Goal: Task Accomplishment & Management: Manage account settings

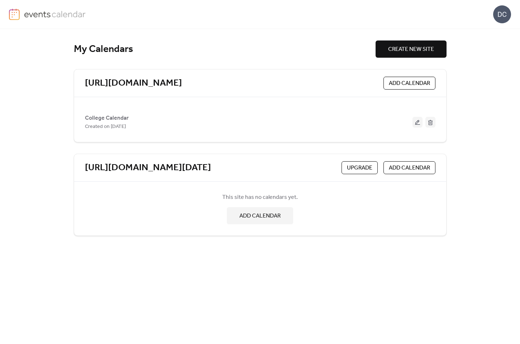
click at [398, 47] on span "CREATE NEW SITE" at bounding box center [411, 49] width 46 height 9
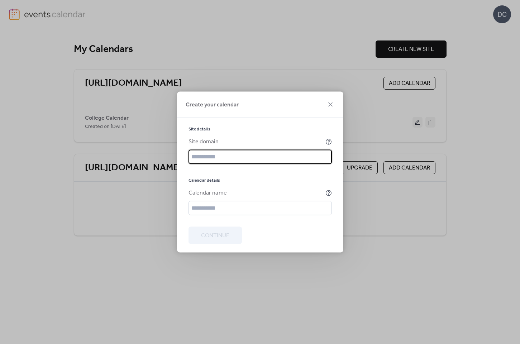
paste input "**********"
type input "**********"
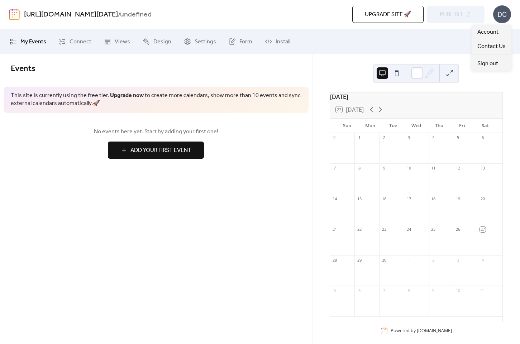
click at [498, 17] on div "DC" at bounding box center [502, 14] width 18 height 18
click at [397, 15] on span "Upgrade site 🚀" at bounding box center [388, 14] width 46 height 9
click at [30, 12] on link "[URL][DOMAIN_NAME][DATE]" at bounding box center [71, 15] width 94 height 14
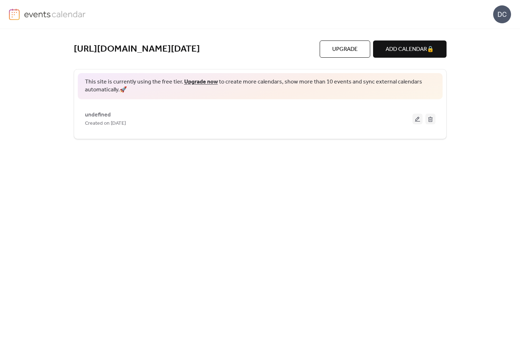
click at [13, 13] on img at bounding box center [14, 14] width 11 height 11
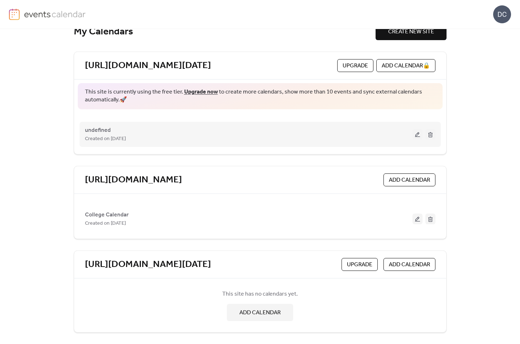
scroll to position [17, 0]
click at [428, 135] on button at bounding box center [430, 134] width 10 height 11
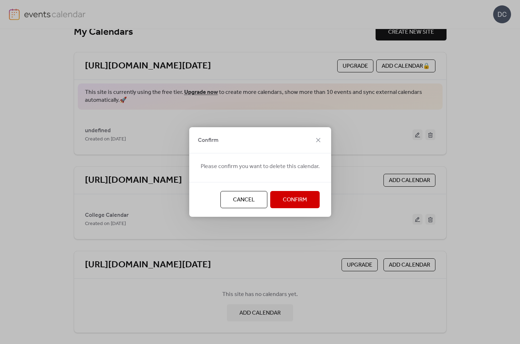
click at [285, 207] on button "Confirm" at bounding box center [294, 199] width 49 height 17
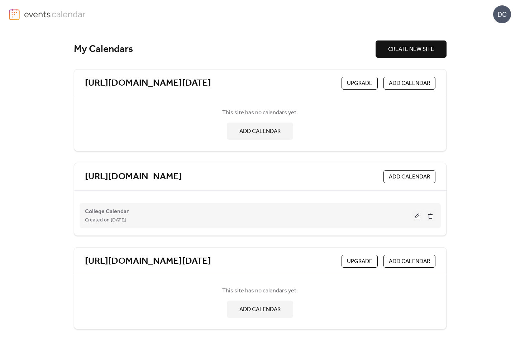
click at [431, 218] on button at bounding box center [430, 215] width 10 height 11
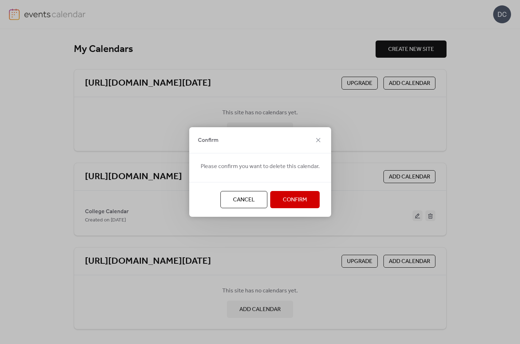
click at [291, 193] on button "Confirm" at bounding box center [294, 199] width 49 height 17
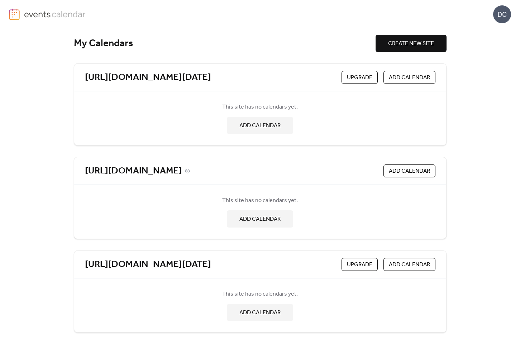
scroll to position [6, 0]
click at [340, 174] on div "[URL][DOMAIN_NAME]" at bounding box center [233, 171] width 296 height 12
click at [182, 170] on link "[URL][DOMAIN_NAME]" at bounding box center [133, 171] width 97 height 12
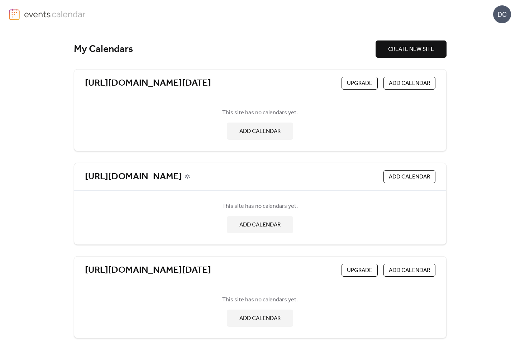
click at [189, 178] on icon at bounding box center [187, 176] width 4 height 4
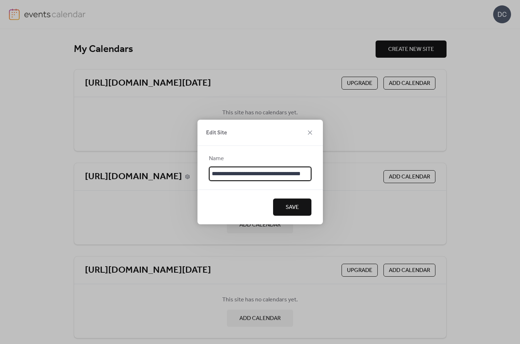
scroll to position [0, 9]
type input "**********"
click at [292, 208] on span "Save" at bounding box center [291, 209] width 13 height 9
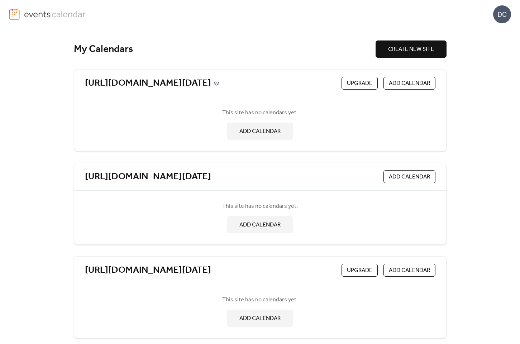
click at [219, 85] on icon at bounding box center [216, 83] width 5 height 5
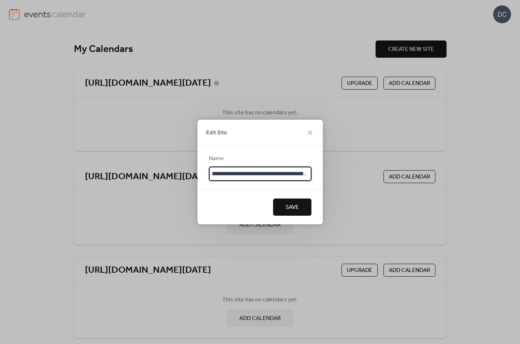
scroll to position [0, 78]
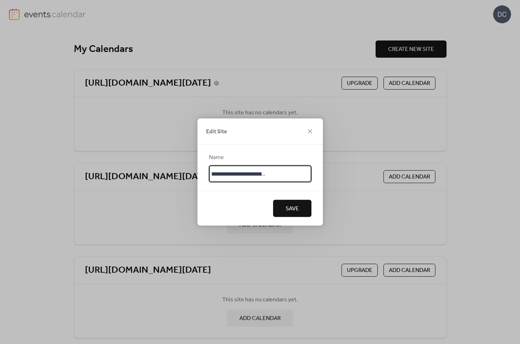
click at [334, 85] on div "**********" at bounding box center [260, 172] width 520 height 344
click at [339, 114] on div "**********" at bounding box center [260, 172] width 520 height 344
click at [365, 121] on div "**********" at bounding box center [260, 172] width 520 height 344
click at [311, 131] on icon at bounding box center [310, 131] width 9 height 9
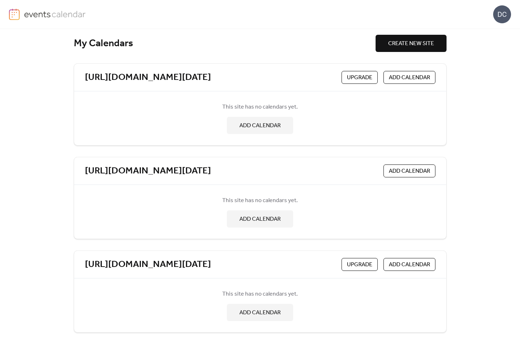
scroll to position [5, 0]
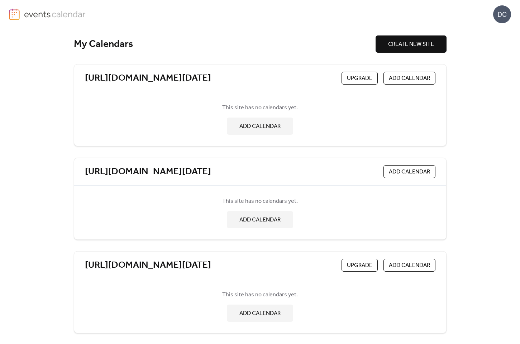
click at [391, 171] on span "ADD CALENDAR" at bounding box center [409, 172] width 41 height 9
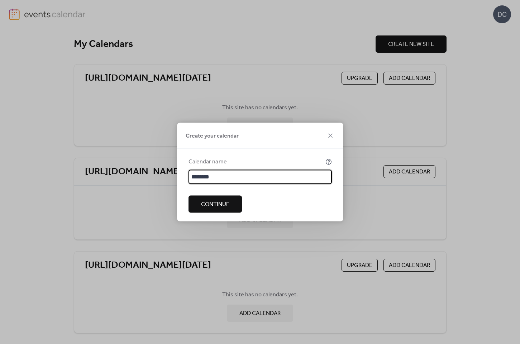
type input "*********"
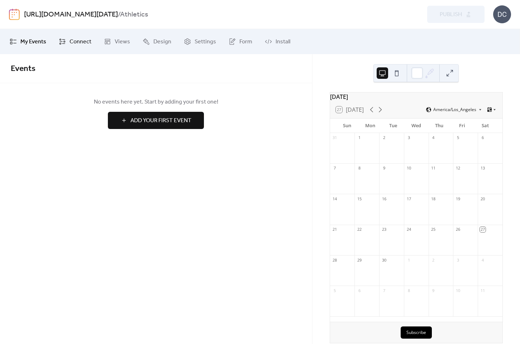
click at [73, 43] on span "Connect" at bounding box center [80, 42] width 22 height 9
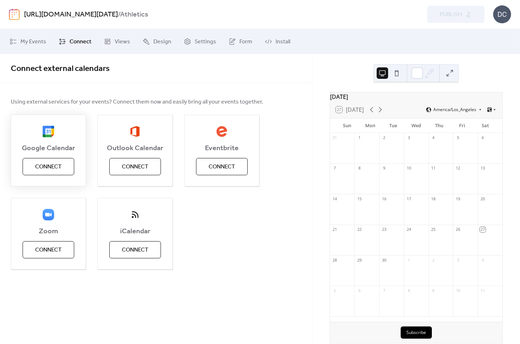
click at [47, 167] on span "Connect" at bounding box center [48, 167] width 27 height 9
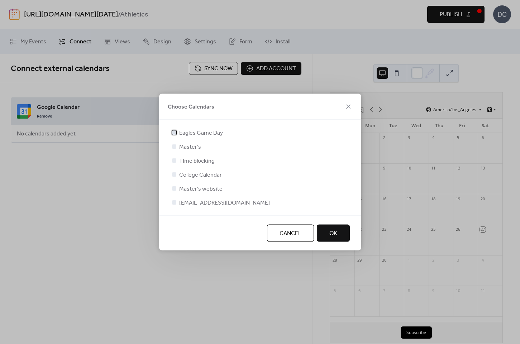
click at [174, 134] on div at bounding box center [174, 132] width 4 height 4
click at [336, 229] on span "OK" at bounding box center [333, 233] width 8 height 9
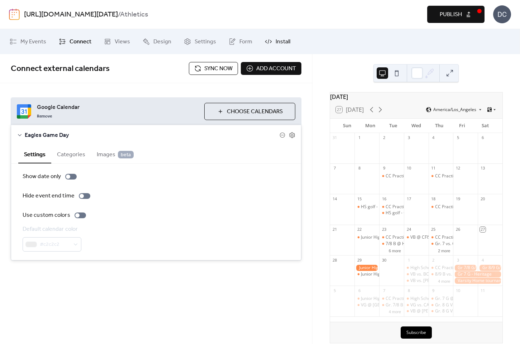
click at [283, 40] on span "Install" at bounding box center [282, 42] width 15 height 9
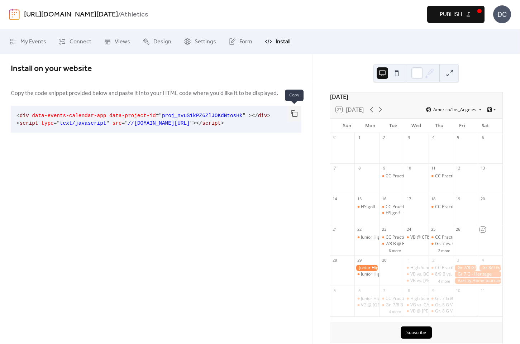
click at [293, 111] on button "button" at bounding box center [294, 114] width 14 height 16
click at [153, 42] on span "Design" at bounding box center [162, 42] width 18 height 9
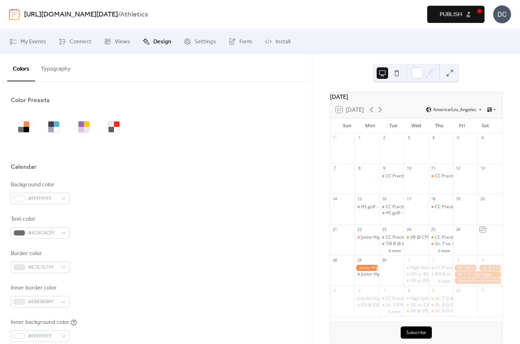
click at [51, 69] on button "Typography" at bounding box center [55, 67] width 41 height 27
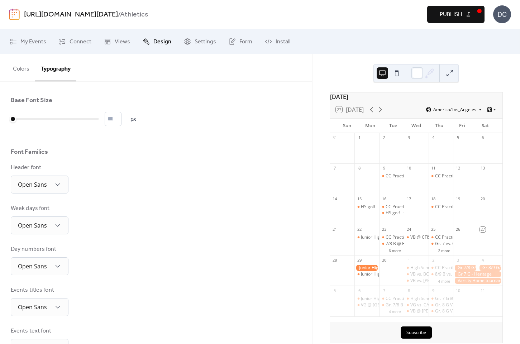
click at [470, 112] on span "America/Los_Angeles" at bounding box center [454, 109] width 43 height 4
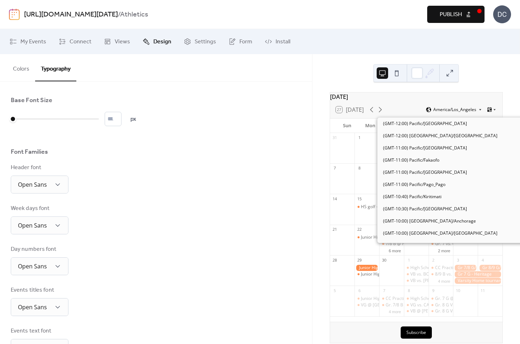
scroll to position [183, 0]
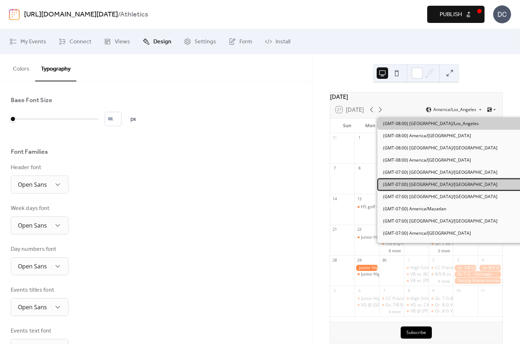
click at [453, 180] on div "(GMT-07:00) [GEOGRAPHIC_DATA]/[GEOGRAPHIC_DATA]" at bounding box center [454, 184] width 154 height 12
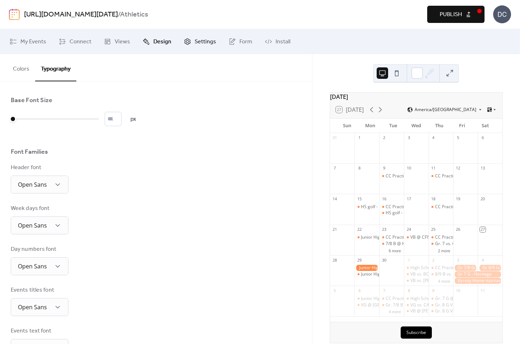
scroll to position [0, 0]
click at [200, 40] on span "Settings" at bounding box center [205, 42] width 21 height 9
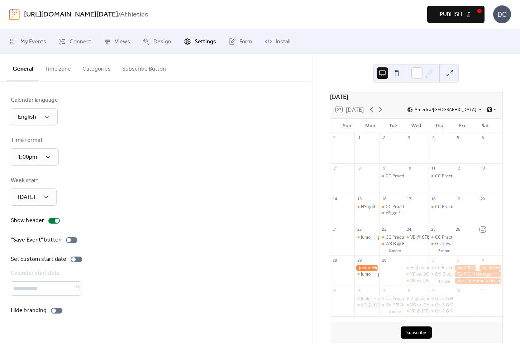
click at [52, 77] on button "Time zone" at bounding box center [58, 67] width 38 height 27
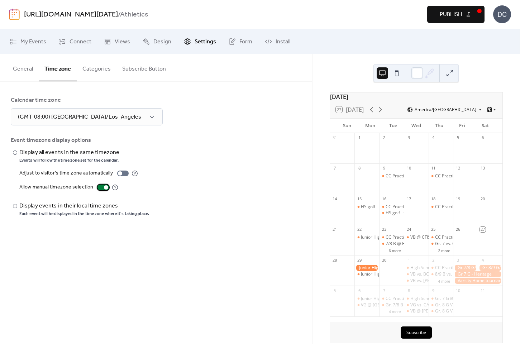
click at [104, 187] on div at bounding box center [106, 187] width 4 height 4
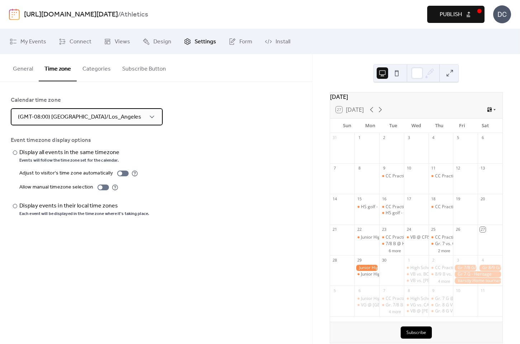
click at [102, 124] on div "(GMT-08:00) [GEOGRAPHIC_DATA]/Los_Angeles" at bounding box center [87, 116] width 152 height 17
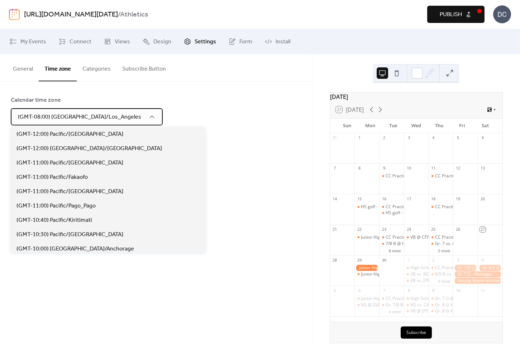
scroll to position [215, 0]
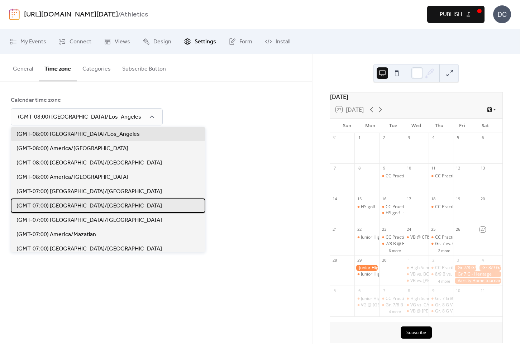
click at [94, 202] on span "(GMT-07:00) [GEOGRAPHIC_DATA]/[GEOGRAPHIC_DATA]" at bounding box center [88, 206] width 145 height 9
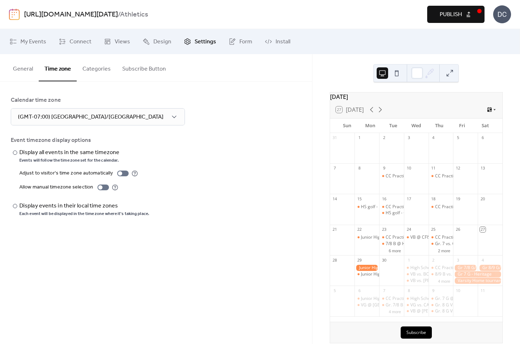
click at [154, 175] on div "​ Display all events in the same timezone Events will follow the time zone set …" at bounding box center [156, 182] width 291 height 68
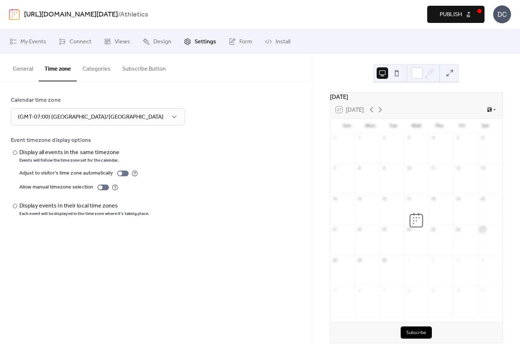
click at [99, 64] on button "Categories" at bounding box center [97, 67] width 40 height 27
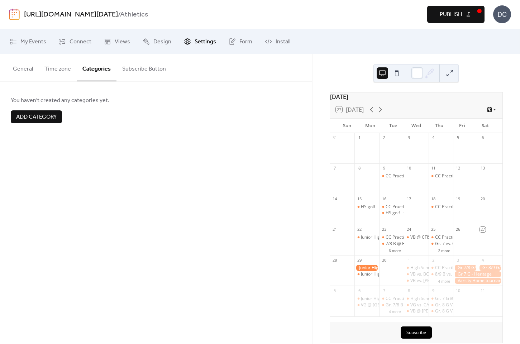
click at [138, 71] on button "Subscribe Button" at bounding box center [143, 67] width 55 height 27
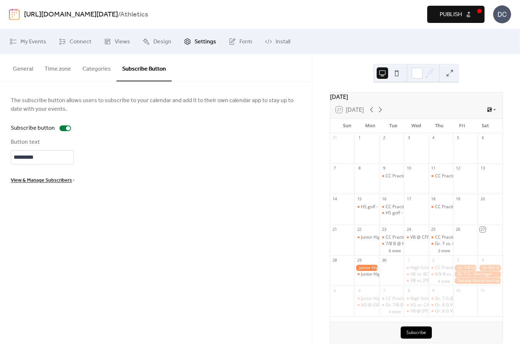
click at [100, 70] on button "Categories" at bounding box center [97, 67] width 40 height 27
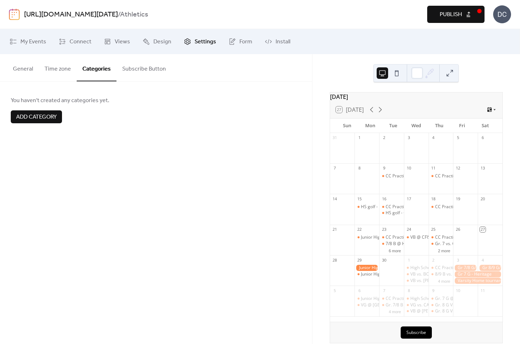
click at [43, 65] on button "Time zone" at bounding box center [58, 67] width 38 height 27
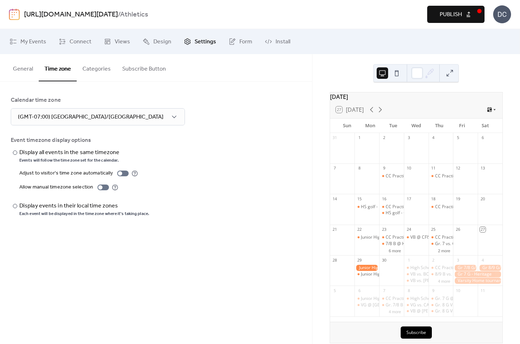
click at [22, 68] on button "General" at bounding box center [23, 67] width 32 height 27
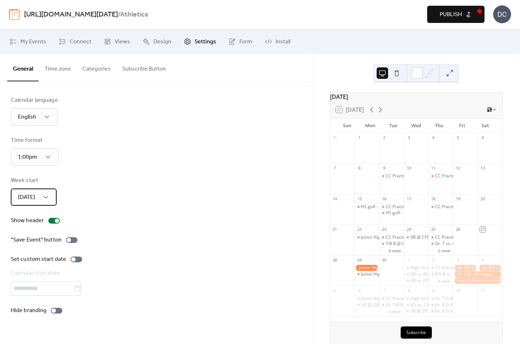
click at [36, 196] on div "[DATE]" at bounding box center [34, 196] width 46 height 17
click at [29, 225] on span "[DATE]" at bounding box center [24, 229] width 17 height 9
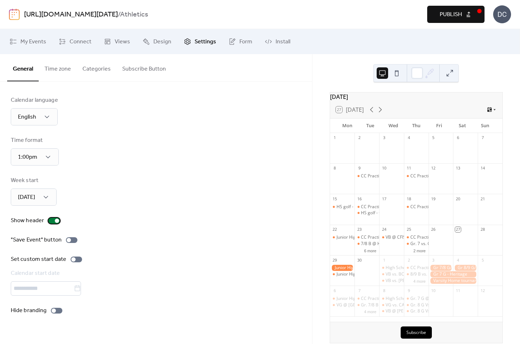
click at [51, 219] on div at bounding box center [53, 221] width 11 height 6
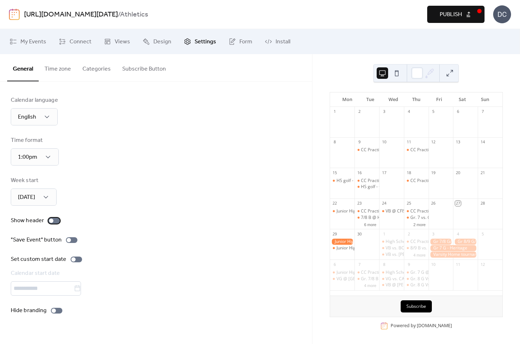
click at [51, 219] on div at bounding box center [51, 221] width 4 height 4
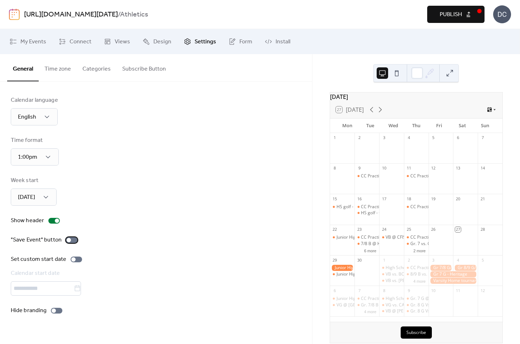
click at [68, 242] on div at bounding box center [69, 240] width 4 height 4
click at [55, 313] on div at bounding box center [54, 310] width 4 height 4
click at [159, 40] on span "Design" at bounding box center [162, 42] width 18 height 9
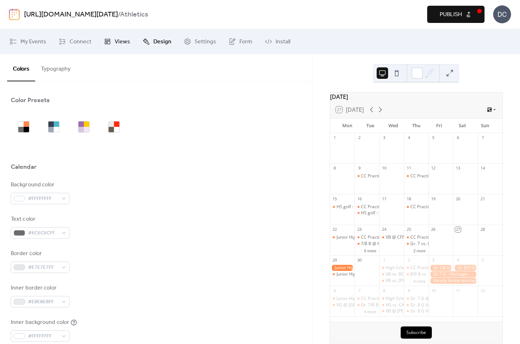
click at [125, 40] on span "Views" at bounding box center [122, 42] width 15 height 9
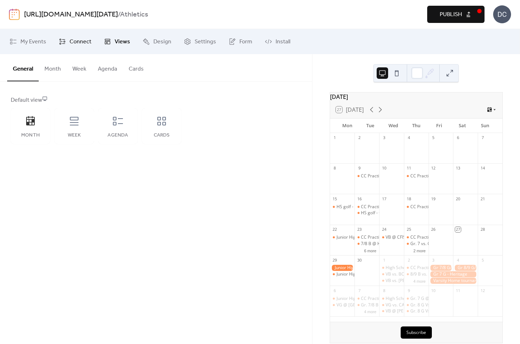
click at [75, 39] on span "Connect" at bounding box center [80, 42] width 22 height 9
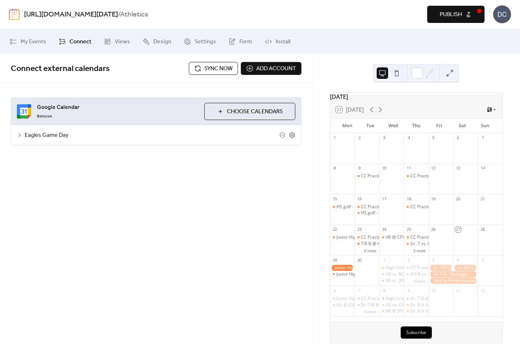
click at [211, 73] on span "Sync now" at bounding box center [218, 68] width 28 height 9
click at [35, 38] on span "My Events" at bounding box center [33, 42] width 26 height 9
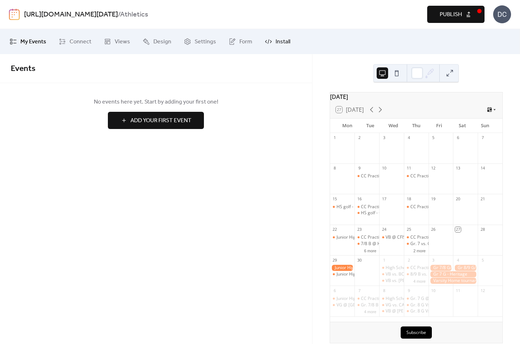
click at [272, 43] on link "Install" at bounding box center [277, 41] width 36 height 19
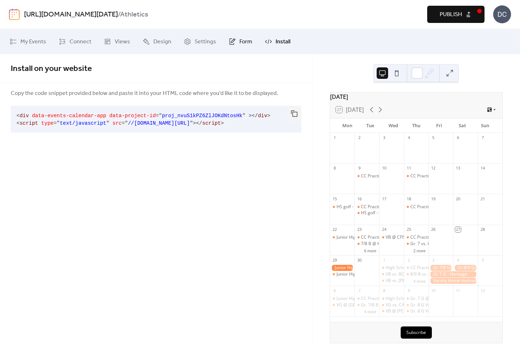
click at [245, 43] on span "Form" at bounding box center [245, 42] width 13 height 9
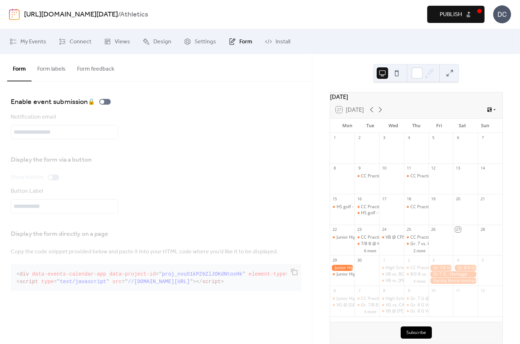
click at [206, 122] on div "Notification email" at bounding box center [156, 126] width 291 height 27
click at [456, 17] on span "Publish" at bounding box center [451, 14] width 22 height 9
click at [121, 40] on span "Views" at bounding box center [122, 42] width 15 height 9
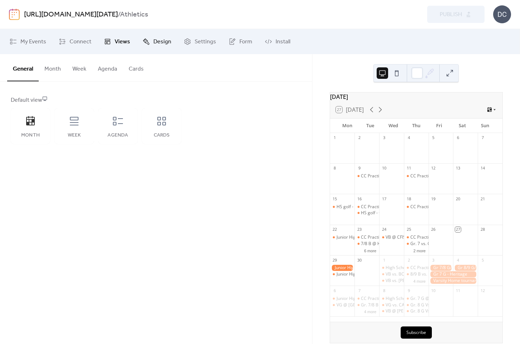
click at [153, 38] on span "Design" at bounding box center [162, 42] width 18 height 9
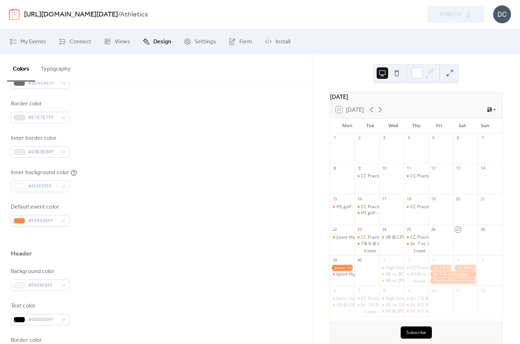
scroll to position [151, 0]
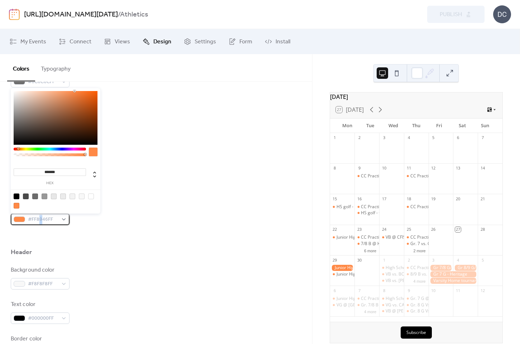
click at [41, 222] on span "#FF8946FF" at bounding box center [43, 219] width 30 height 9
click at [53, 169] on input "*******" at bounding box center [50, 172] width 72 height 8
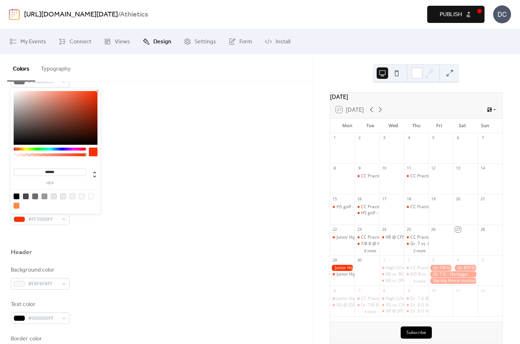
type input "******"
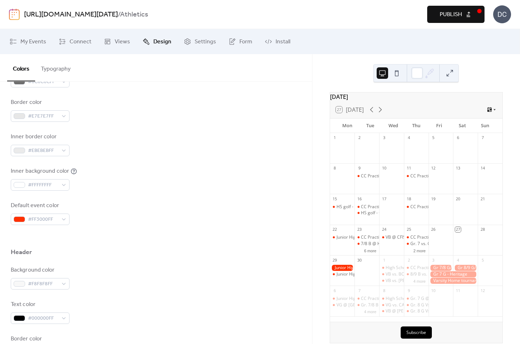
click at [117, 232] on div at bounding box center [156, 236] width 291 height 23
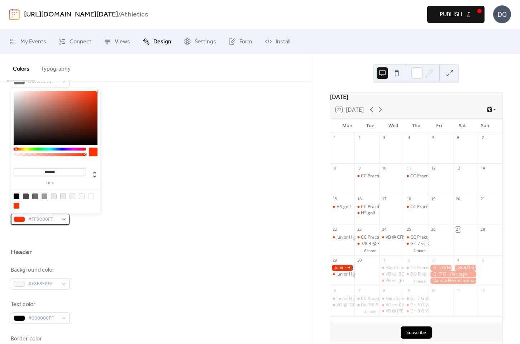
click at [47, 219] on span "#FF3000FF" at bounding box center [43, 219] width 30 height 9
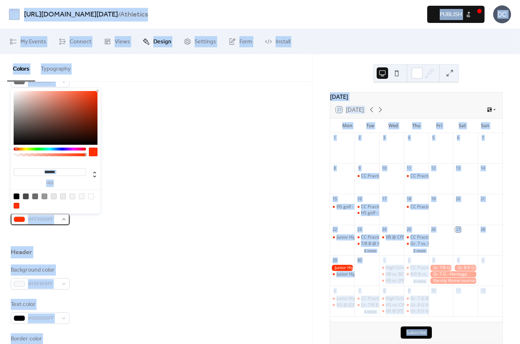
click at [48, 219] on span "#FF3000FF" at bounding box center [43, 219] width 30 height 9
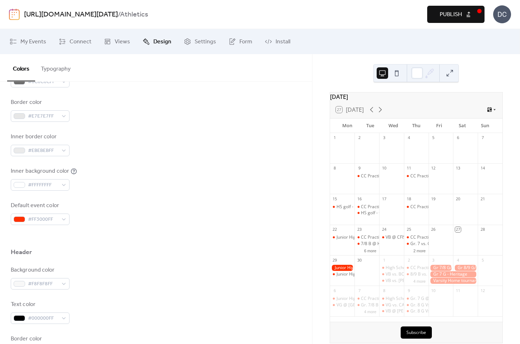
click at [120, 222] on div "Default event color #FF3000FF" at bounding box center [156, 213] width 291 height 24
click at [32, 216] on span "#FF3000FF" at bounding box center [43, 219] width 30 height 9
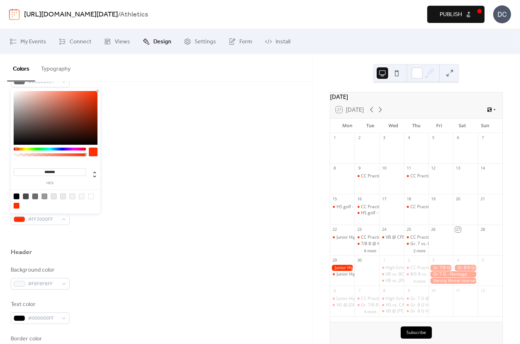
click at [47, 173] on input "*******" at bounding box center [50, 172] width 72 height 8
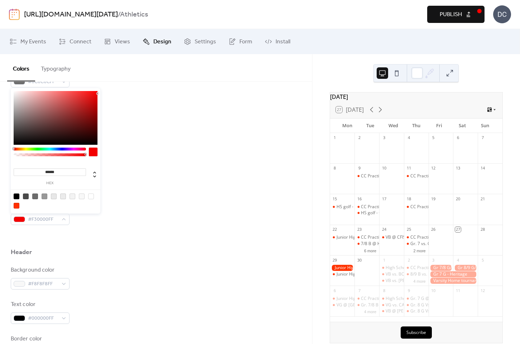
type input "******"
click at [140, 184] on div "Inner background color #FFFFFFFF" at bounding box center [156, 179] width 291 height 24
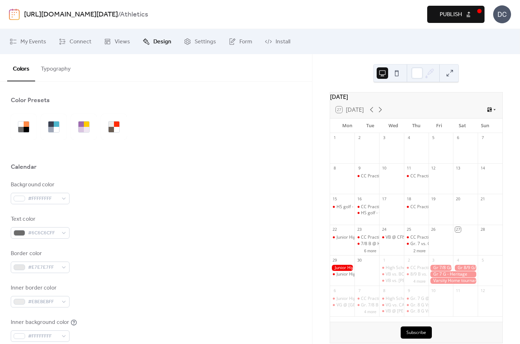
scroll to position [0, 0]
click at [60, 73] on button "Typography" at bounding box center [55, 67] width 41 height 27
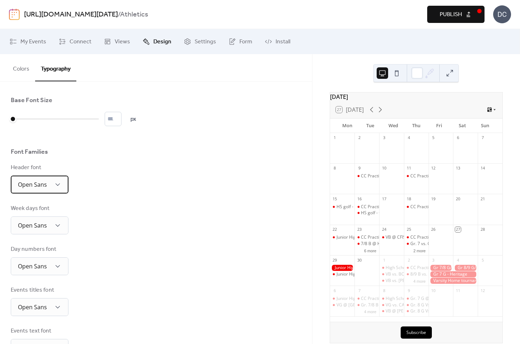
click at [42, 188] on span "Open Sans" at bounding box center [32, 185] width 29 height 8
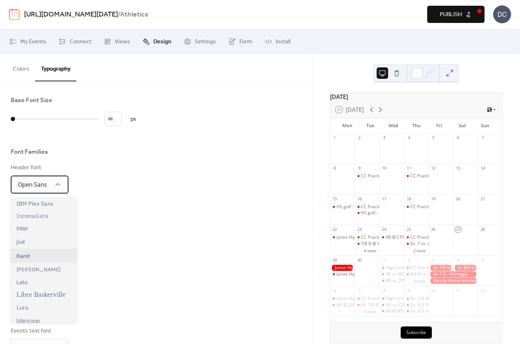
scroll to position [170, 0]
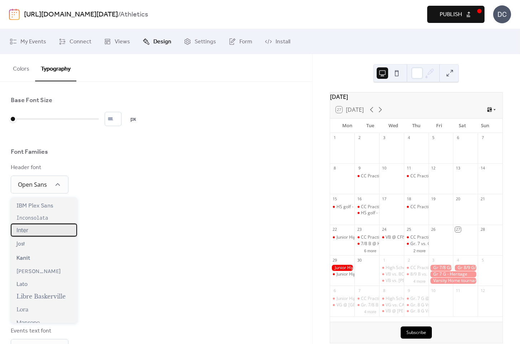
click at [28, 232] on span "Inter" at bounding box center [22, 229] width 12 height 7
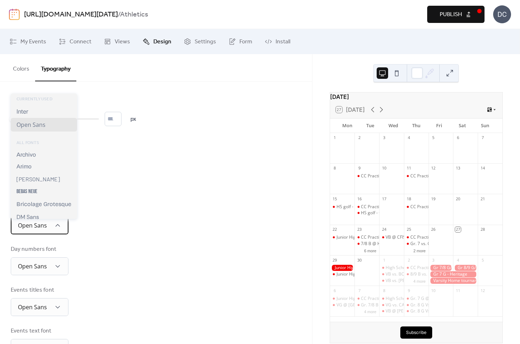
click at [46, 225] on span "Open Sans" at bounding box center [32, 225] width 29 height 8
click at [39, 115] on div "Inter" at bounding box center [44, 111] width 66 height 13
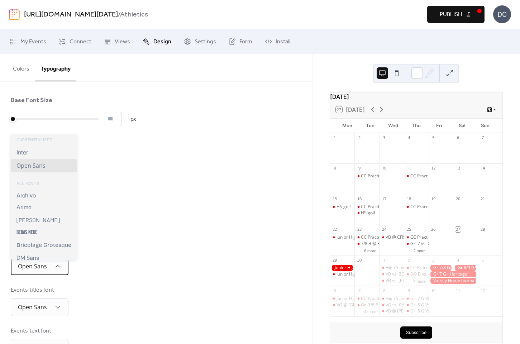
click at [40, 272] on span "Open Sans" at bounding box center [32, 266] width 29 height 11
click at [48, 156] on div "Inter" at bounding box center [44, 152] width 66 height 13
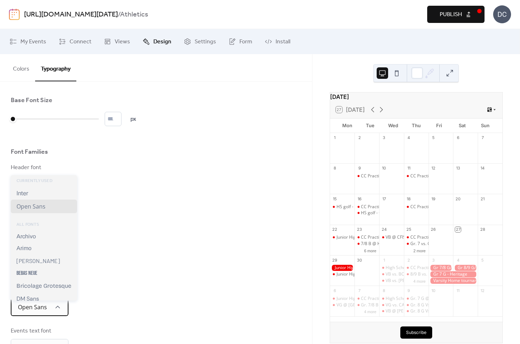
click at [38, 313] on span "Open Sans" at bounding box center [32, 307] width 29 height 11
click at [39, 193] on div "Inter" at bounding box center [44, 193] width 66 height 13
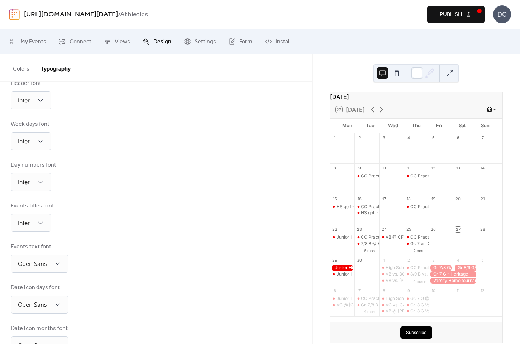
scroll to position [90, 0]
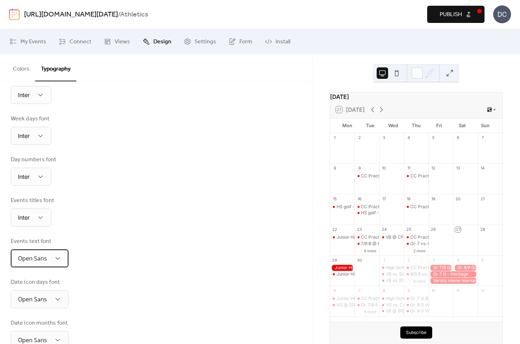
click at [49, 256] on div "Open Sans" at bounding box center [40, 258] width 58 height 18
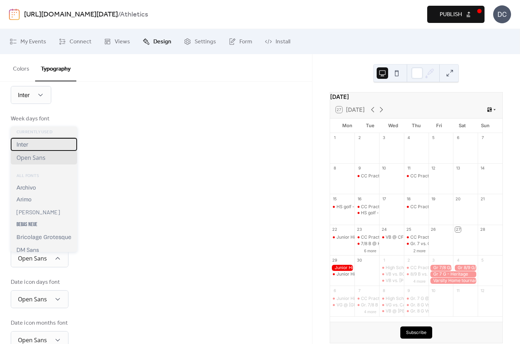
click at [55, 144] on div "Inter" at bounding box center [44, 144] width 66 height 13
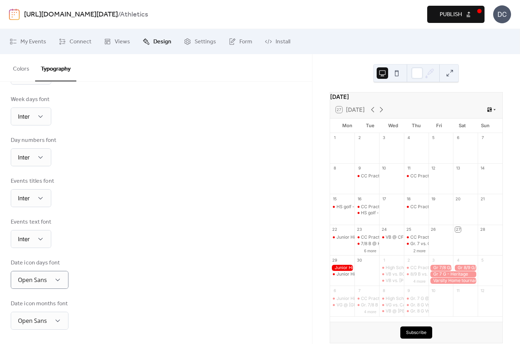
scroll to position [111, 0]
click at [59, 273] on div "Open Sans" at bounding box center [40, 280] width 58 height 18
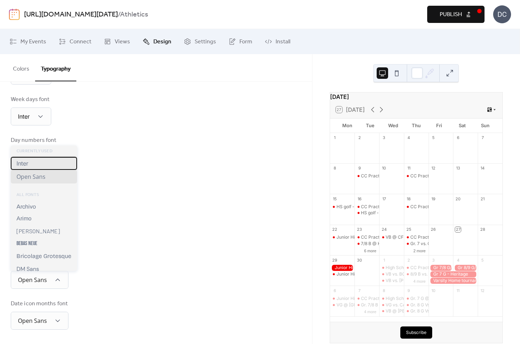
click at [58, 163] on div "Inter" at bounding box center [44, 163] width 66 height 13
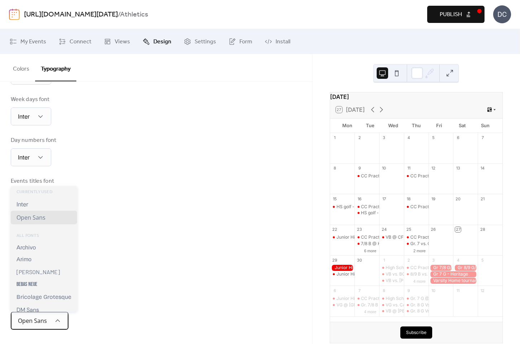
click at [45, 323] on span "Open Sans" at bounding box center [32, 321] width 29 height 8
click at [50, 205] on div "Inter" at bounding box center [44, 204] width 66 height 13
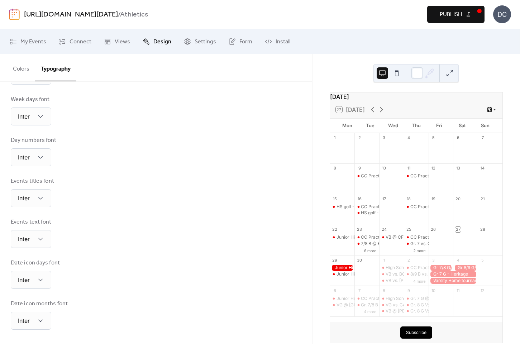
click at [463, 12] on button "Publish" at bounding box center [455, 14] width 57 height 17
click at [230, 169] on div "Base Font Size * px Font Families Header font Inter Week days font Inter Day nu…" at bounding box center [156, 158] width 291 height 342
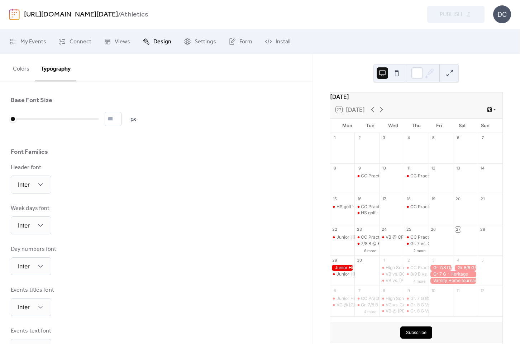
scroll to position [0, 0]
click at [121, 118] on input "*" at bounding box center [113, 119] width 17 height 14
click at [121, 118] on input "**" at bounding box center [113, 119] width 17 height 14
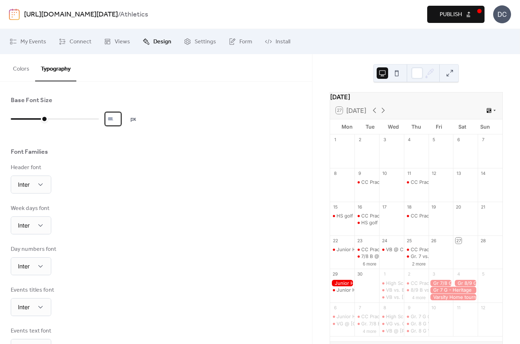
type input "**"
click at [121, 118] on input "**" at bounding box center [113, 119] width 17 height 14
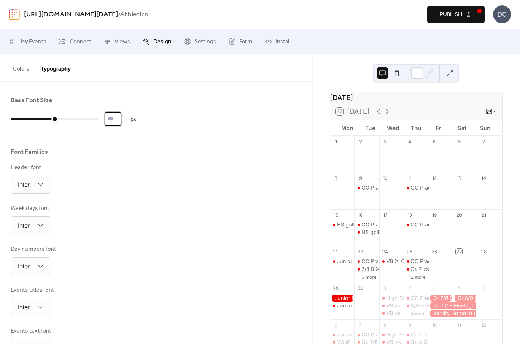
click at [451, 15] on span "Publish" at bounding box center [451, 14] width 22 height 9
click at [121, 123] on input "**" at bounding box center [113, 119] width 17 height 14
type input "**"
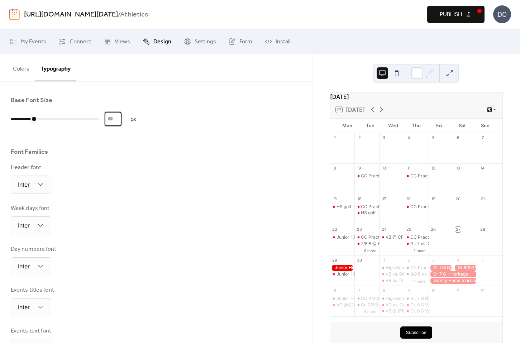
click at [121, 123] on input "**" at bounding box center [113, 119] width 17 height 14
click at [28, 67] on button "Colors" at bounding box center [21, 67] width 28 height 27
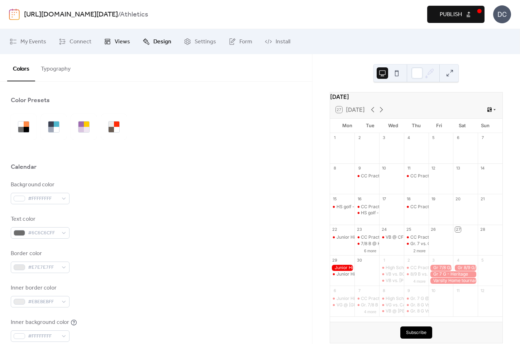
click at [112, 38] on link "Views" at bounding box center [117, 41] width 37 height 19
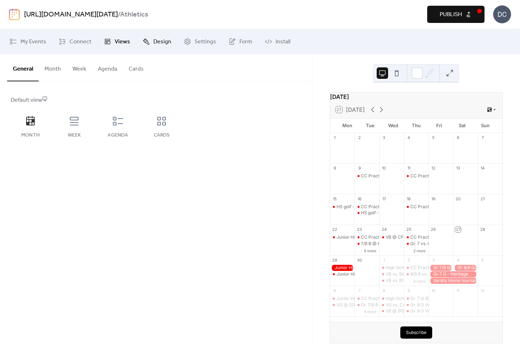
click at [168, 40] on span "Design" at bounding box center [162, 42] width 18 height 9
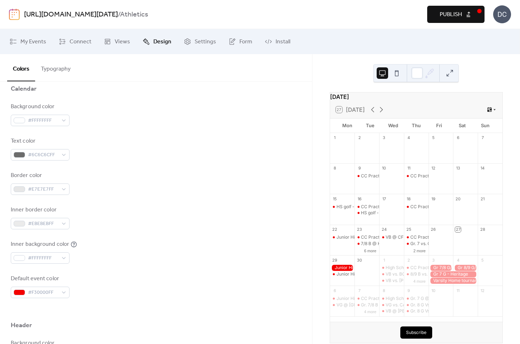
scroll to position [77, 0]
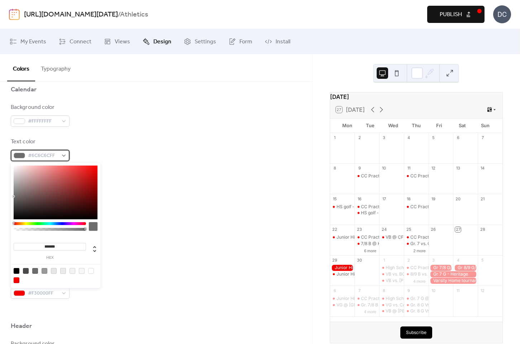
click at [35, 155] on span "#6C6C6CFF" at bounding box center [43, 156] width 30 height 9
type input "*******"
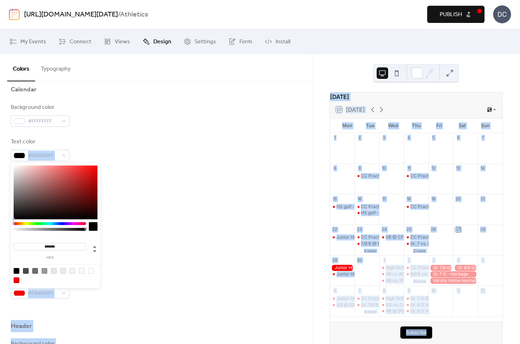
drag, startPoint x: 26, startPoint y: 184, endPoint x: -1, endPoint y: 239, distance: 60.9
click at [0, 239] on html "[URL][DOMAIN_NAME][DATE] / Athletics Preview Publish DC My Events Connect Views…" at bounding box center [260, 172] width 520 height 344
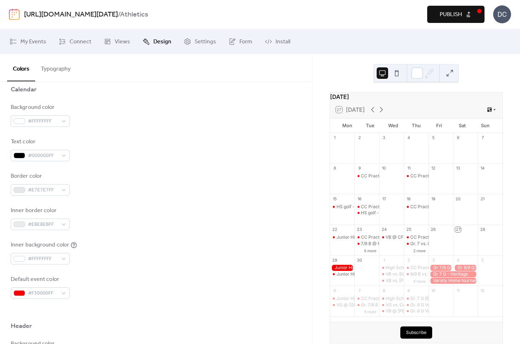
click at [131, 212] on div "Inner border color #EBEBEBFF" at bounding box center [156, 218] width 291 height 24
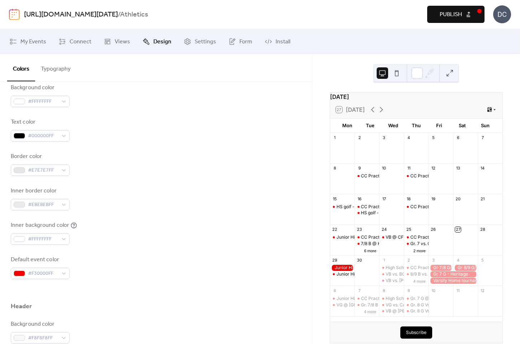
scroll to position [99, 0]
click at [39, 168] on span "#E7E7E7FF" at bounding box center [43, 169] width 30 height 9
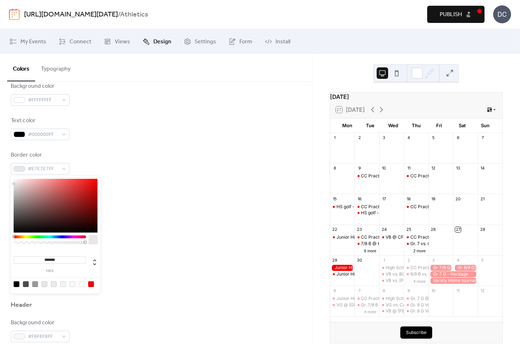
click at [43, 261] on input "*******" at bounding box center [50, 260] width 72 height 8
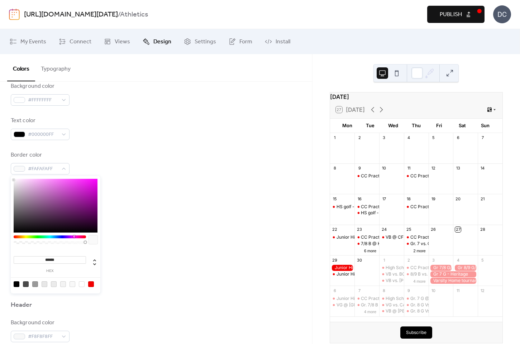
type input "*******"
click at [135, 236] on div "Inner background color #FFFFFFFF" at bounding box center [156, 232] width 291 height 24
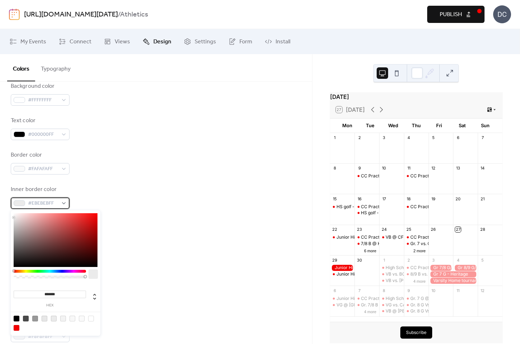
click at [46, 205] on span "#EBEBEBFF" at bounding box center [43, 203] width 30 height 9
click at [53, 294] on input "*******" at bounding box center [50, 295] width 72 height 8
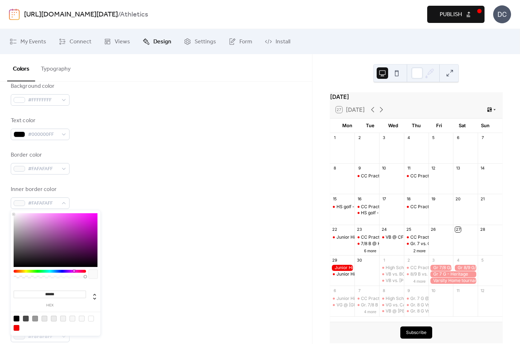
type input "*******"
click at [147, 252] on div "Background color #FFFFFFFF Text color #000000FF Border color #FAFAFAFF Inner bo…" at bounding box center [156, 180] width 291 height 196
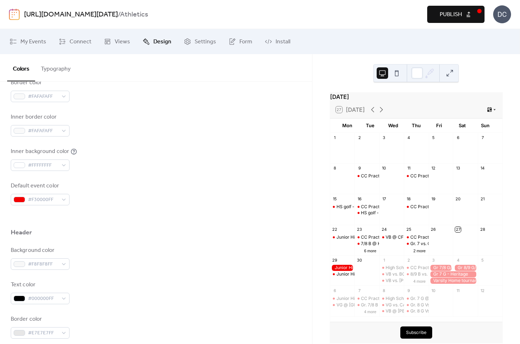
scroll to position [172, 0]
click at [47, 264] on span "#F8F8F8FF" at bounding box center [43, 263] width 30 height 9
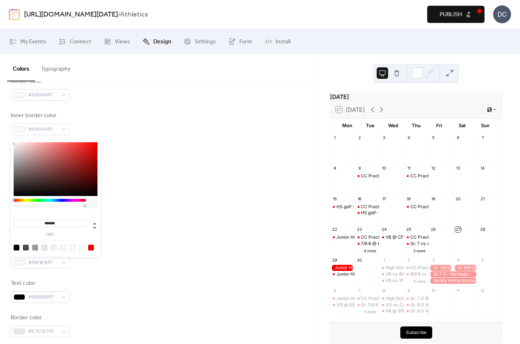
click at [55, 222] on input "*******" at bounding box center [50, 224] width 72 height 8
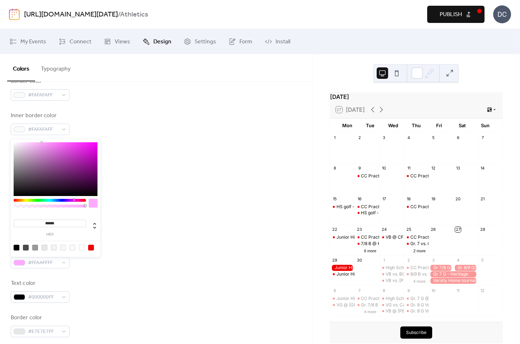
type input "******"
click at [158, 186] on div "Default event color #F30000FF" at bounding box center [156, 192] width 291 height 24
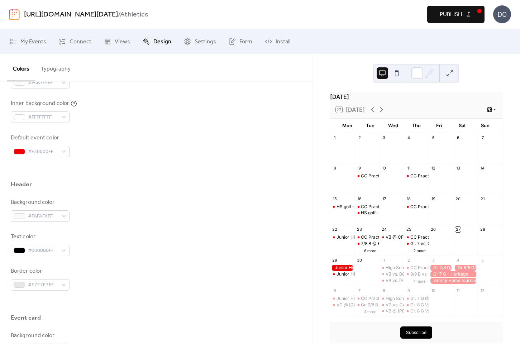
scroll to position [220, 0]
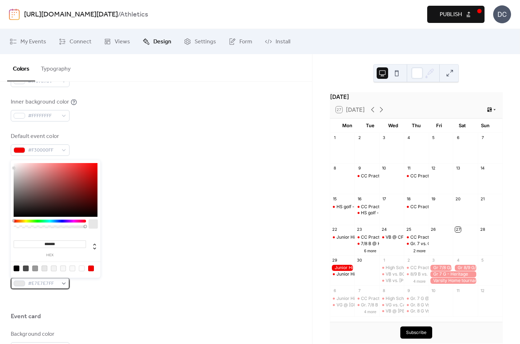
click at [48, 281] on span "#E7E7E7FF" at bounding box center [43, 283] width 30 height 9
click at [54, 244] on input "*******" at bounding box center [50, 244] width 72 height 8
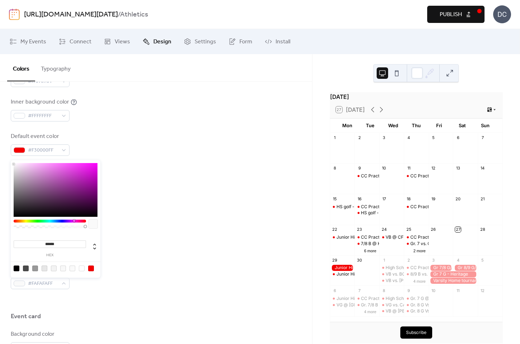
type input "*******"
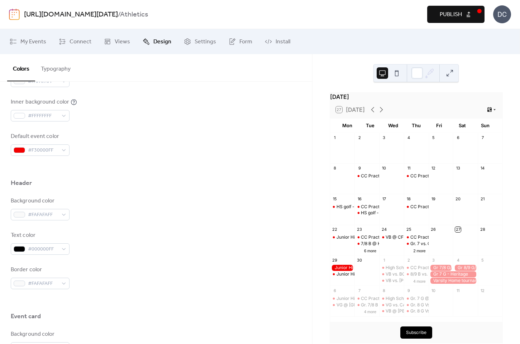
click at [154, 229] on div "Background color #FAFAFAFF Text color #000000FF Border color #FAFAFAFF" at bounding box center [156, 243] width 291 height 92
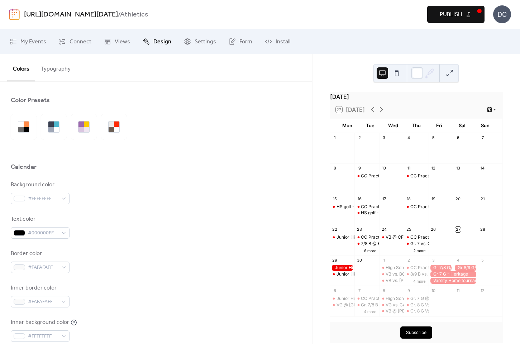
scroll to position [0, 0]
click at [449, 22] on button "Publish" at bounding box center [455, 14] width 57 height 17
drag, startPoint x: 49, startPoint y: 70, endPoint x: 50, endPoint y: 73, distance: 3.7
click at [49, 69] on button "Typography" at bounding box center [55, 67] width 41 height 27
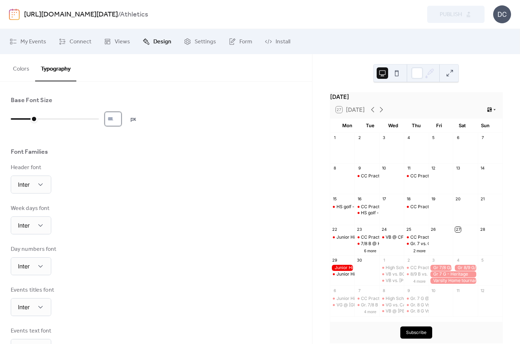
click at [121, 118] on input "**" at bounding box center [113, 119] width 17 height 14
type input "**"
click at [121, 118] on input "**" at bounding box center [113, 119] width 17 height 14
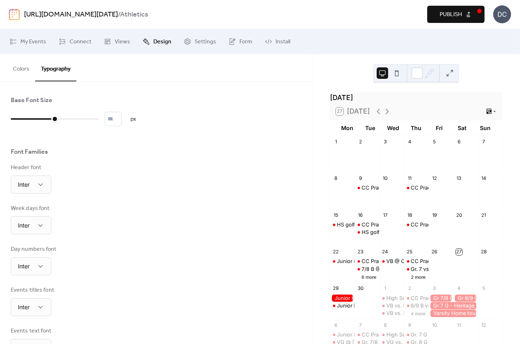
click at [18, 65] on button "Colors" at bounding box center [21, 67] width 28 height 27
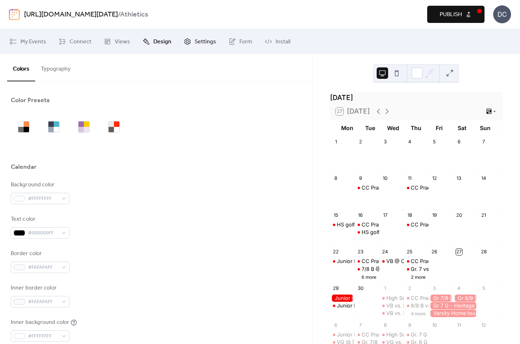
click at [199, 42] on span "Settings" at bounding box center [205, 42] width 21 height 9
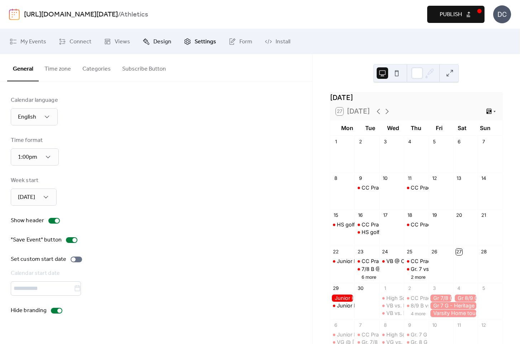
click at [166, 39] on span "Design" at bounding box center [162, 42] width 18 height 9
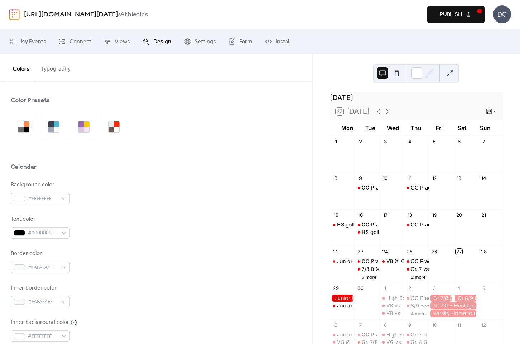
click at [472, 13] on button "Publish" at bounding box center [455, 14] width 57 height 17
click at [396, 72] on button at bounding box center [396, 72] width 11 height 11
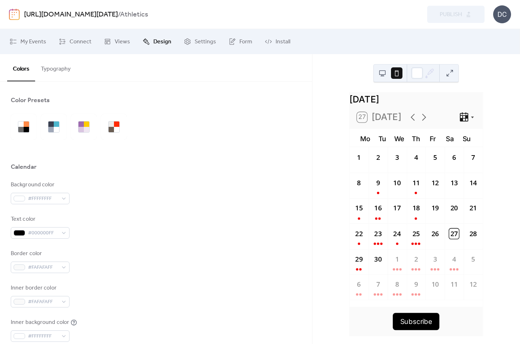
click at [386, 73] on button at bounding box center [381, 72] width 11 height 11
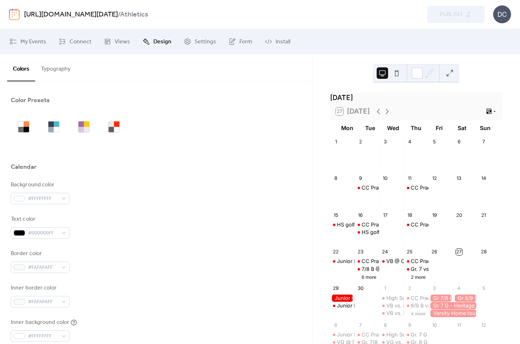
click at [397, 73] on button at bounding box center [396, 72] width 11 height 11
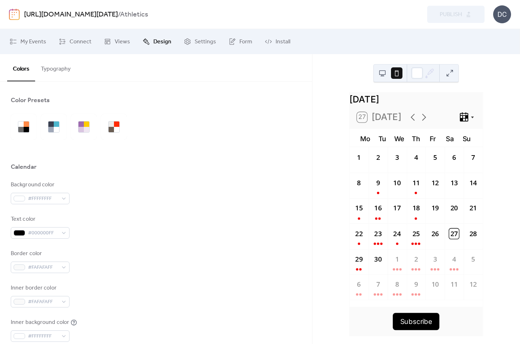
click at [465, 121] on icon at bounding box center [464, 116] width 8 height 9
click at [464, 156] on div "Agenda" at bounding box center [454, 162] width 39 height 14
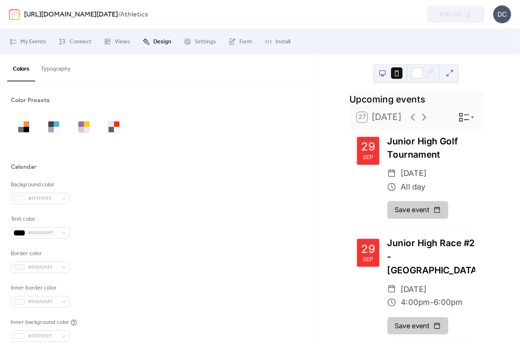
click at [381, 74] on button at bounding box center [381, 72] width 11 height 11
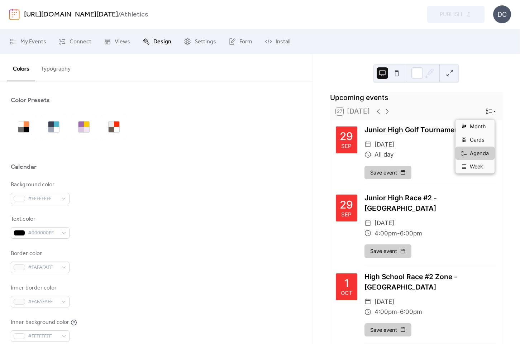
click at [485, 112] on icon at bounding box center [488, 111] width 7 height 7
click at [479, 128] on span "Month" at bounding box center [478, 127] width 16 height 8
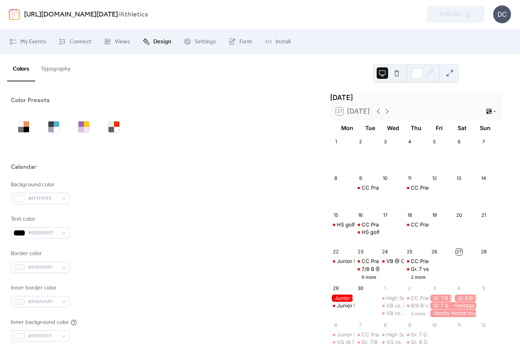
click at [394, 72] on button at bounding box center [396, 72] width 11 height 11
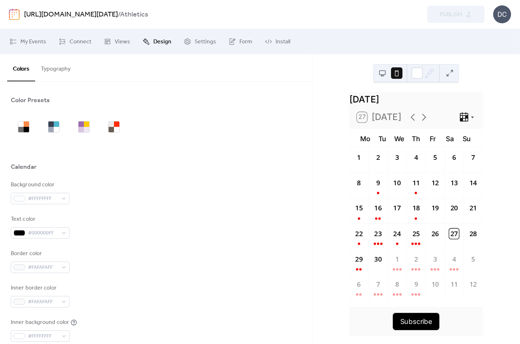
click at [384, 72] on button at bounding box center [381, 72] width 11 height 11
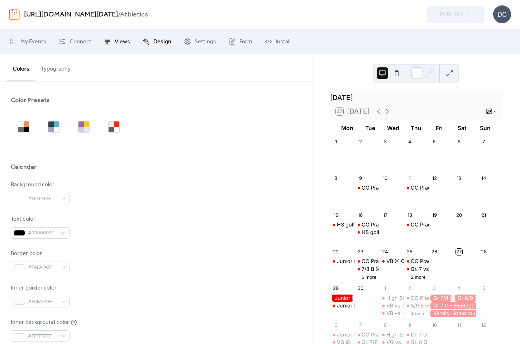
click at [128, 44] on span "Views" at bounding box center [122, 42] width 15 height 9
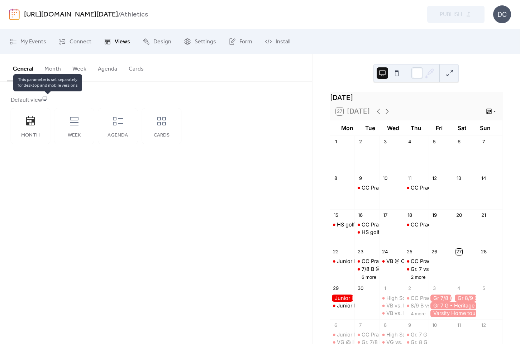
click at [47, 100] on icon at bounding box center [45, 99] width 4 height 4
click at [61, 121] on div "Week" at bounding box center [73, 126] width 39 height 36
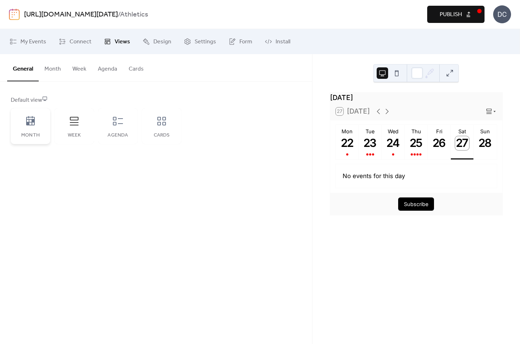
click at [42, 119] on div "Month" at bounding box center [30, 126] width 39 height 36
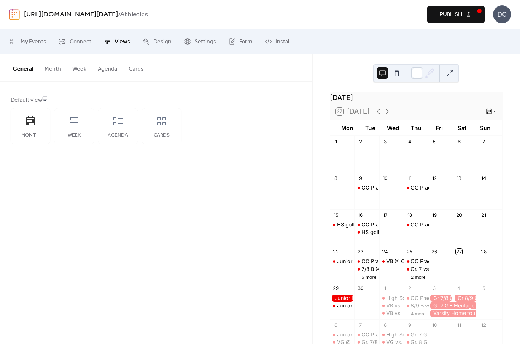
click at [397, 75] on button at bounding box center [396, 72] width 11 height 11
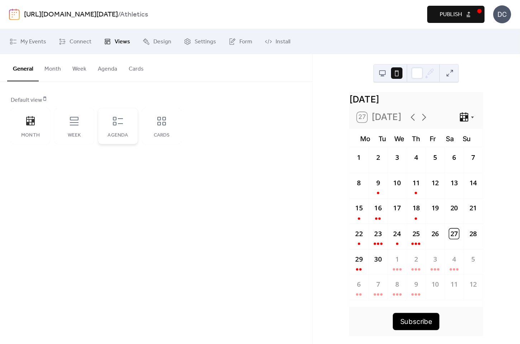
click at [125, 123] on div "Agenda" at bounding box center [117, 126] width 39 height 36
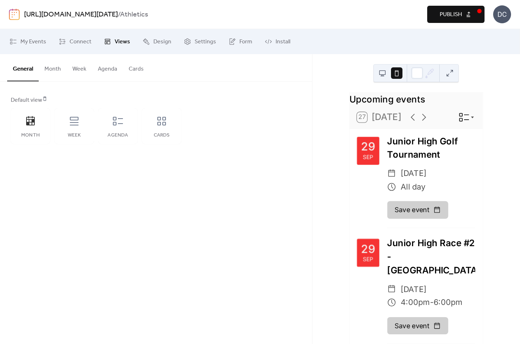
click at [381, 76] on button at bounding box center [381, 72] width 11 height 11
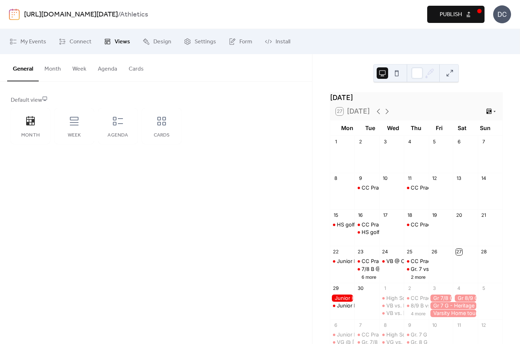
click at [391, 75] on button at bounding box center [396, 72] width 11 height 11
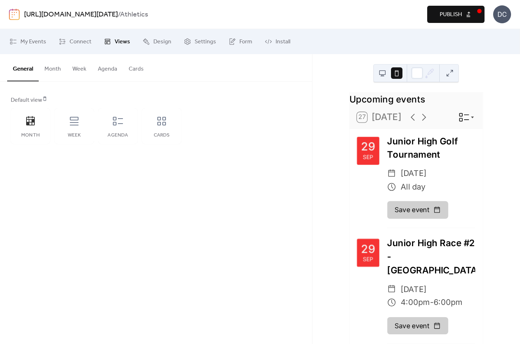
click at [383, 74] on button at bounding box center [381, 72] width 11 height 11
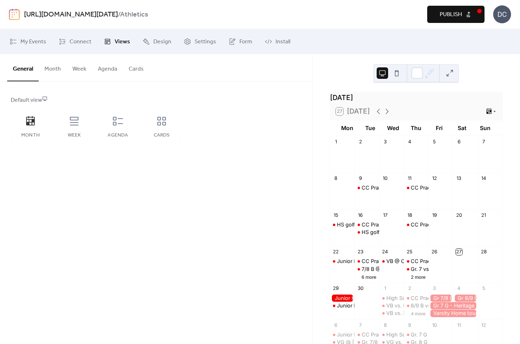
click at [466, 20] on button "Publish" at bounding box center [455, 14] width 57 height 17
click at [395, 74] on button at bounding box center [396, 72] width 11 height 11
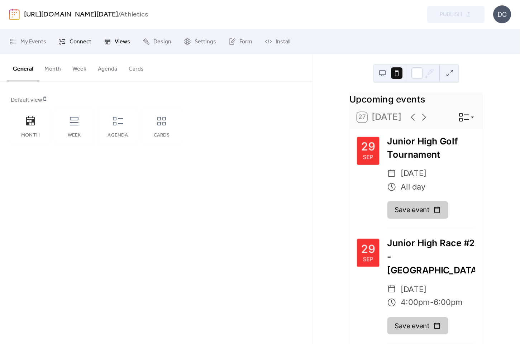
click at [82, 42] on span "Connect" at bounding box center [80, 42] width 22 height 9
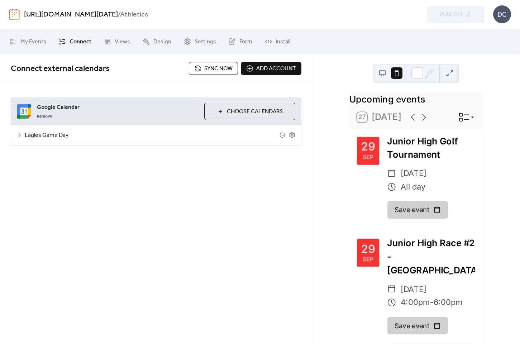
click at [259, 71] on span "Add account" at bounding box center [276, 68] width 40 height 9
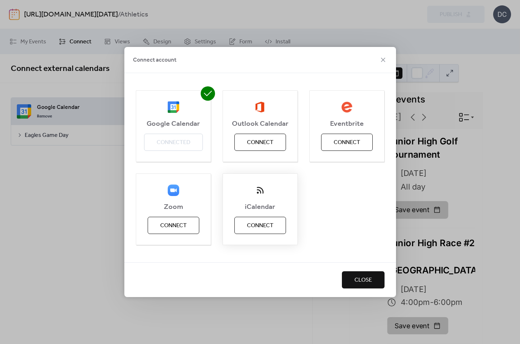
click at [256, 227] on span "Connect" at bounding box center [260, 225] width 27 height 9
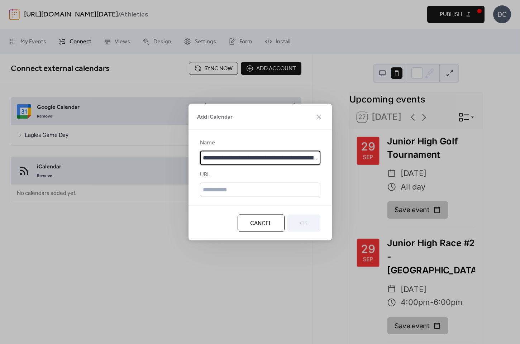
type input "**********"
click at [236, 209] on div "Cancel OK" at bounding box center [259, 223] width 143 height 35
click at [236, 165] on div "**********" at bounding box center [260, 168] width 120 height 58
click at [236, 155] on input "**********" at bounding box center [260, 158] width 120 height 14
drag, startPoint x: 192, startPoint y: 158, endPoint x: 200, endPoint y: 164, distance: 10.5
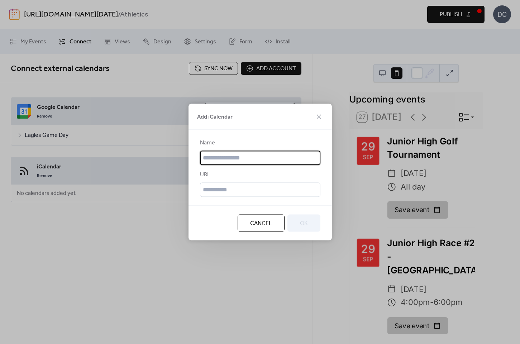
click at [192, 158] on div "Name URL" at bounding box center [259, 168] width 143 height 76
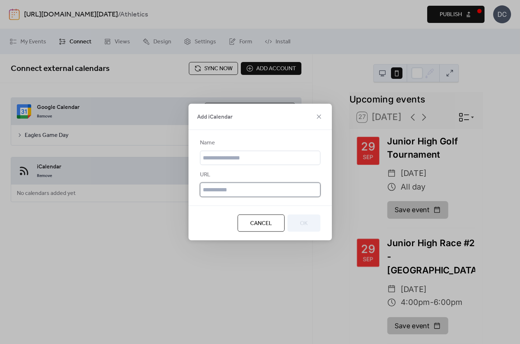
click at [227, 192] on input "text" at bounding box center [260, 190] width 120 height 14
paste input "**********"
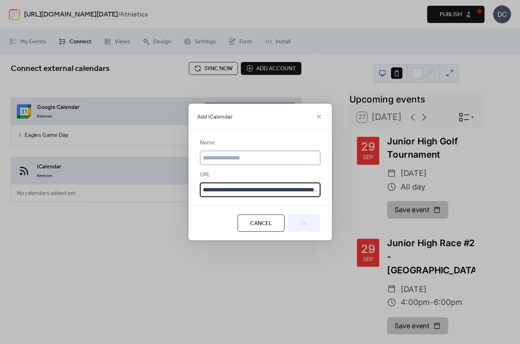
type input "**********"
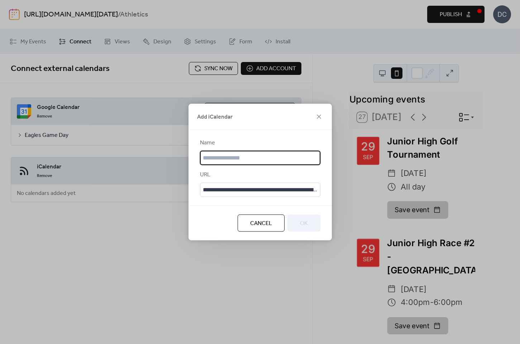
click at [235, 160] on input "text" at bounding box center [260, 158] width 120 height 14
type input "**********"
click at [204, 213] on div "Cancel OK" at bounding box center [259, 223] width 143 height 35
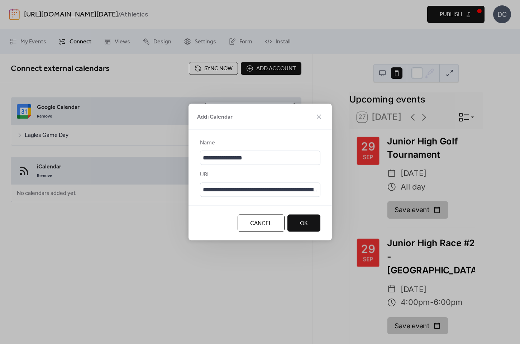
click at [296, 226] on button "OK" at bounding box center [303, 223] width 33 height 17
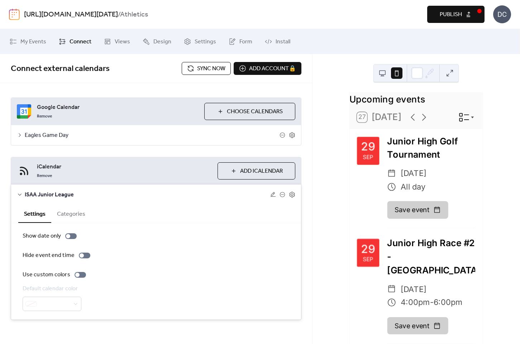
click at [17, 135] on icon at bounding box center [20, 135] width 6 height 6
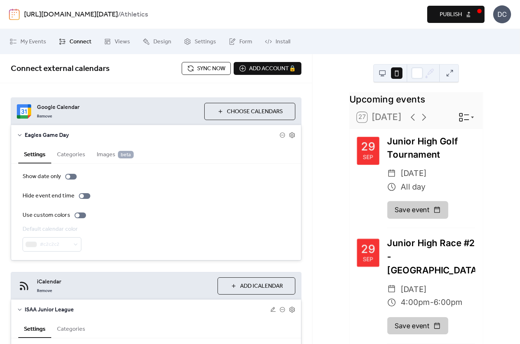
click at [41, 132] on span "Eagles Game Day" at bounding box center [152, 135] width 255 height 9
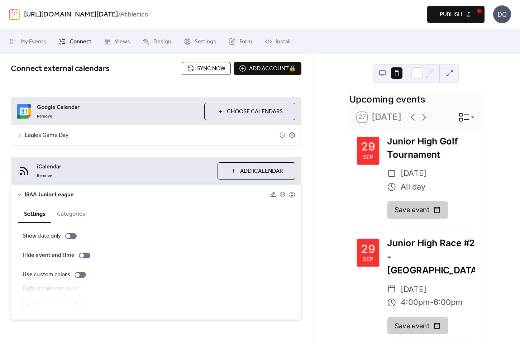
click at [53, 106] on span "Google Calendar" at bounding box center [118, 107] width 162 height 9
click at [262, 117] on button "Choose Calendars" at bounding box center [249, 111] width 91 height 17
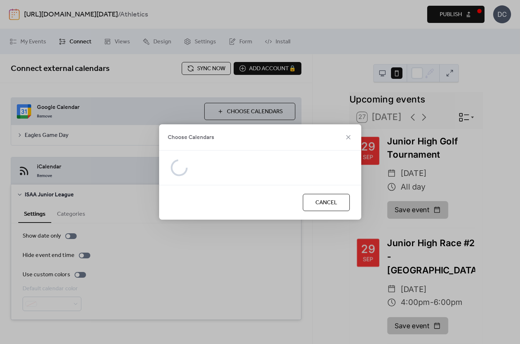
click at [321, 207] on span "Cancel" at bounding box center [326, 202] width 22 height 9
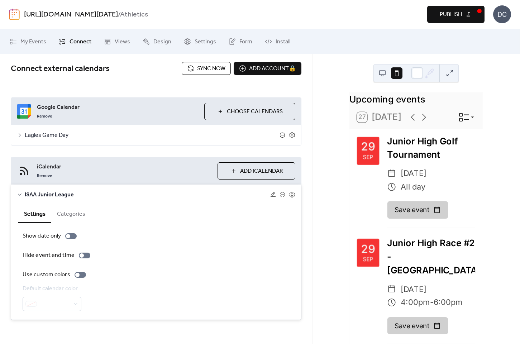
click at [280, 136] on icon at bounding box center [282, 135] width 6 height 6
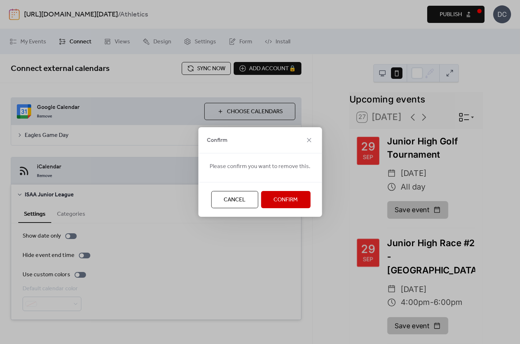
click at [279, 201] on span "Confirm" at bounding box center [285, 200] width 24 height 9
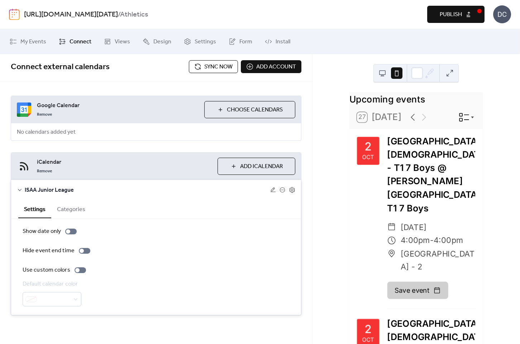
scroll to position [2, 0]
click at [78, 213] on button "Categories" at bounding box center [71, 209] width 40 height 18
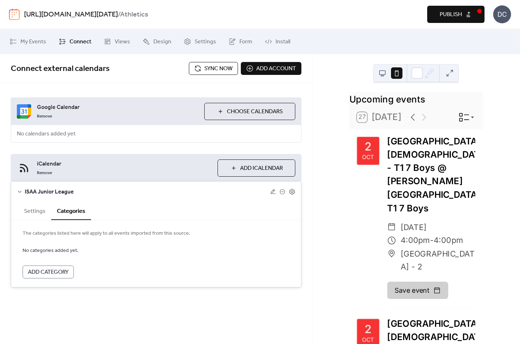
scroll to position [0, 0]
click at [38, 210] on button "Settings" at bounding box center [34, 211] width 33 height 18
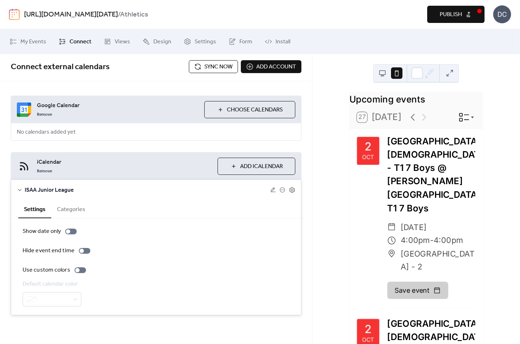
scroll to position [2, 0]
click at [380, 75] on button at bounding box center [381, 72] width 11 height 11
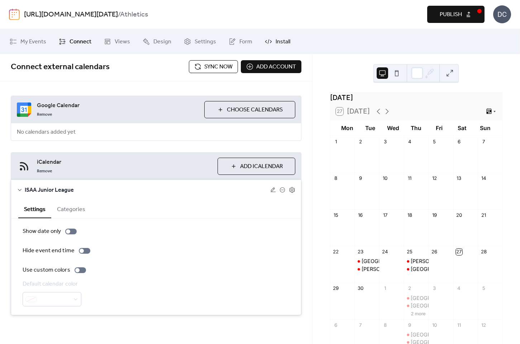
click at [270, 43] on link "Install" at bounding box center [277, 41] width 36 height 19
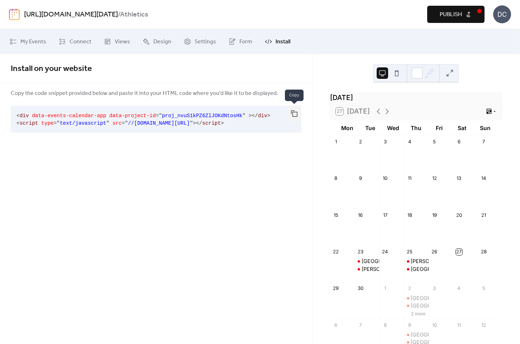
click at [296, 115] on button "button" at bounding box center [294, 114] width 14 height 16
click at [453, 15] on span "Publish" at bounding box center [451, 14] width 22 height 9
click at [108, 201] on div "Install on your website Copy the code snippet provided below and paste it into …" at bounding box center [156, 199] width 312 height 290
click at [79, 41] on span "Connect" at bounding box center [80, 42] width 22 height 9
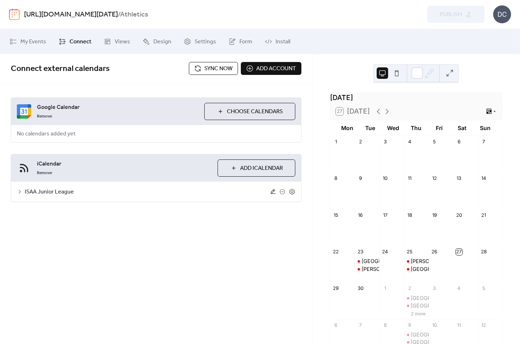
click at [270, 191] on icon at bounding box center [273, 192] width 6 height 6
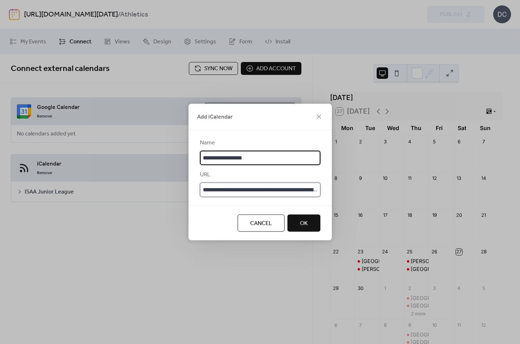
click at [291, 191] on input "**********" at bounding box center [260, 190] width 120 height 14
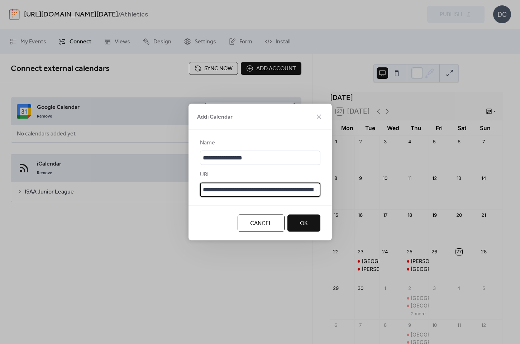
paste input "**"
type input "**********"
click at [302, 226] on span "OK" at bounding box center [304, 223] width 8 height 9
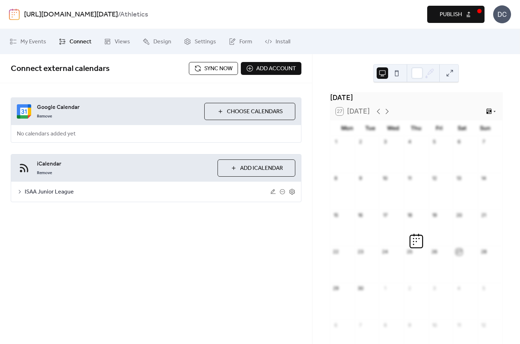
click at [472, 10] on button "Publish" at bounding box center [455, 14] width 57 height 17
